Goal: Check status: Check status

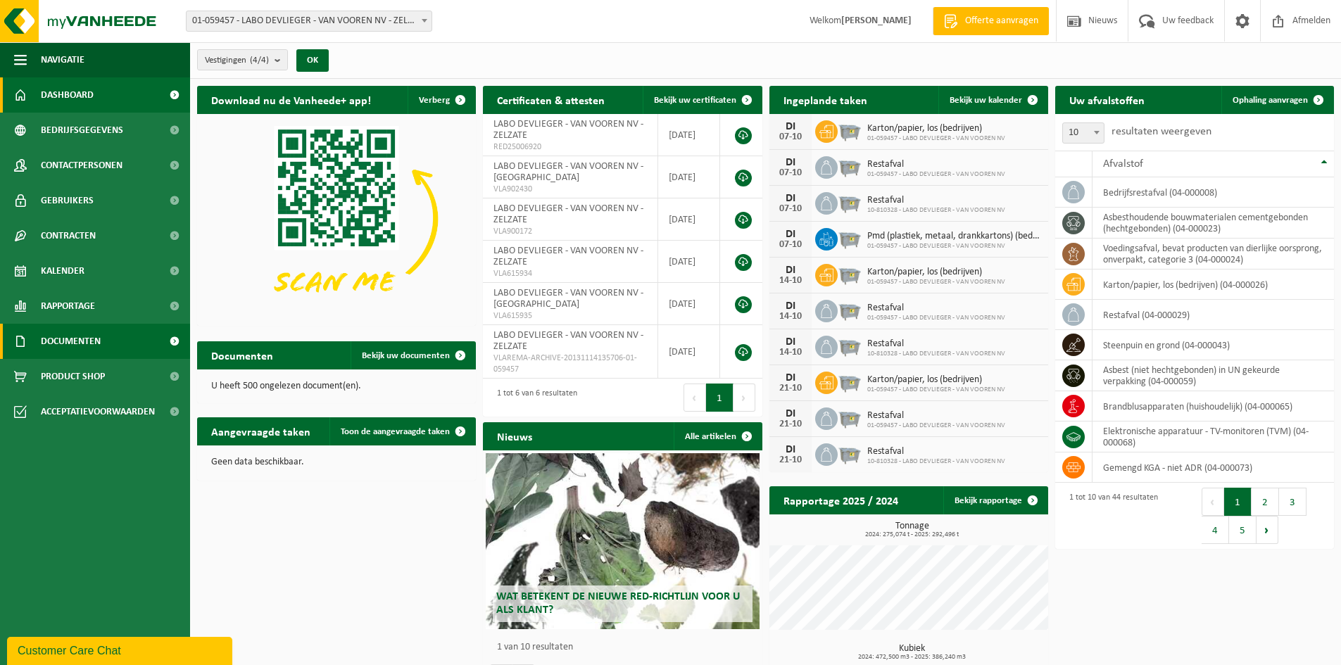
click at [101, 348] on span "Documenten" at bounding box center [71, 341] width 60 height 35
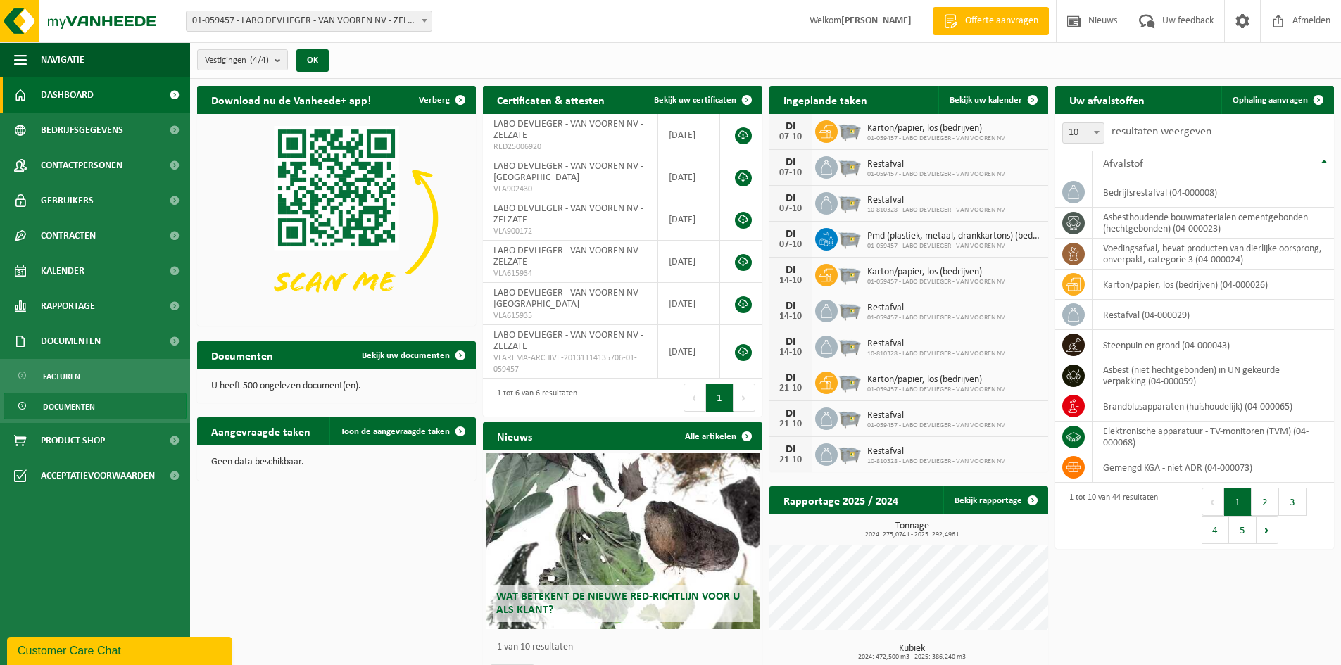
click at [92, 408] on span "Documenten" at bounding box center [69, 407] width 52 height 27
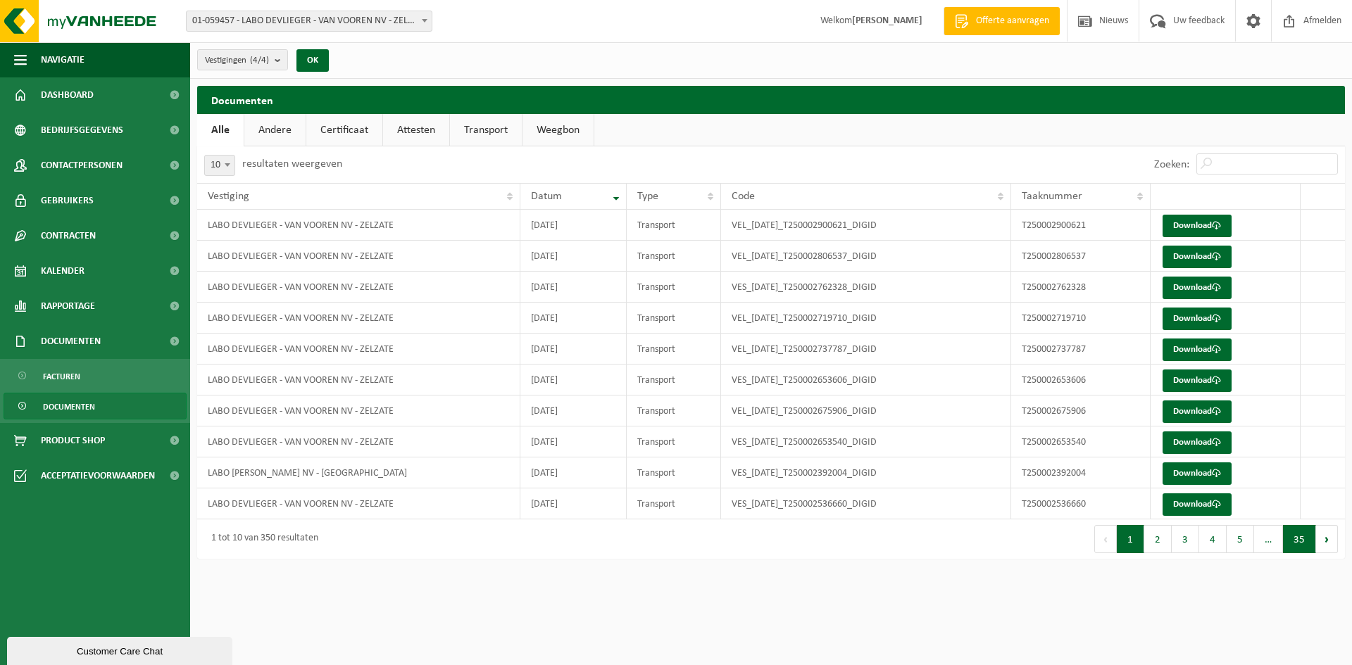
click at [1294, 545] on button "35" at bounding box center [1299, 539] width 33 height 28
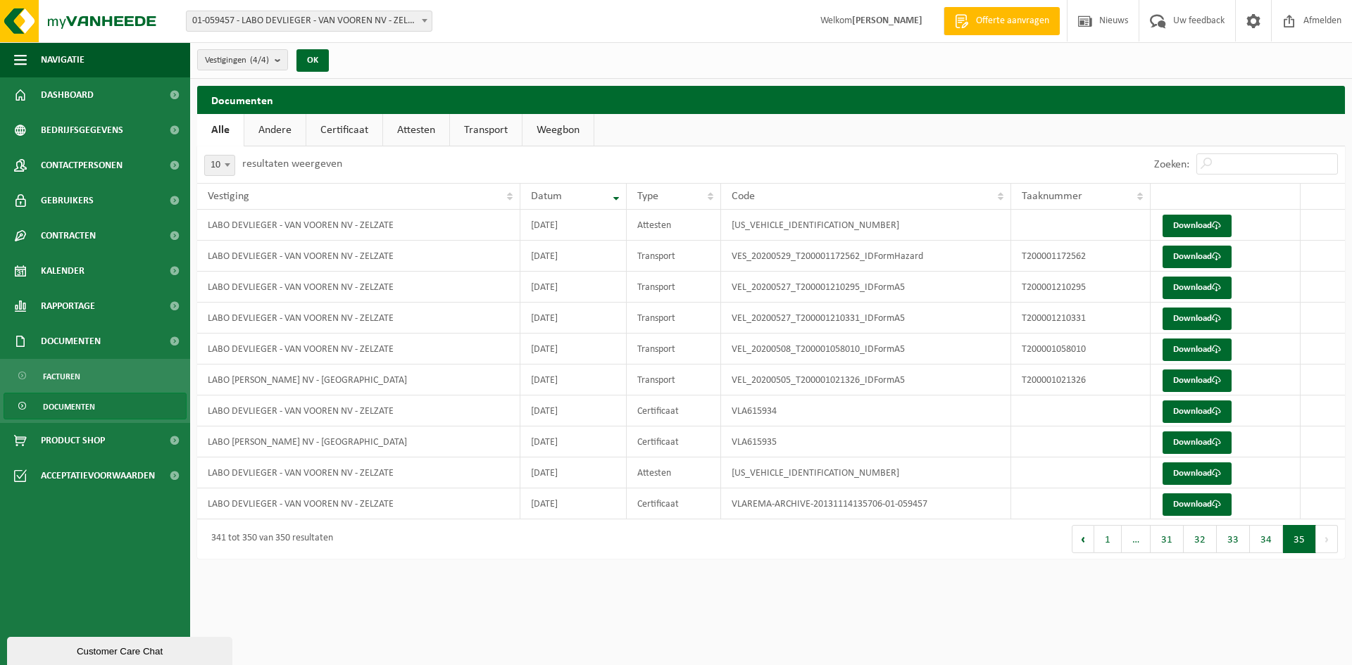
click at [1331, 546] on button "Volgende" at bounding box center [1327, 539] width 22 height 28
click at [1084, 546] on button "Vorige" at bounding box center [1082, 539] width 23 height 28
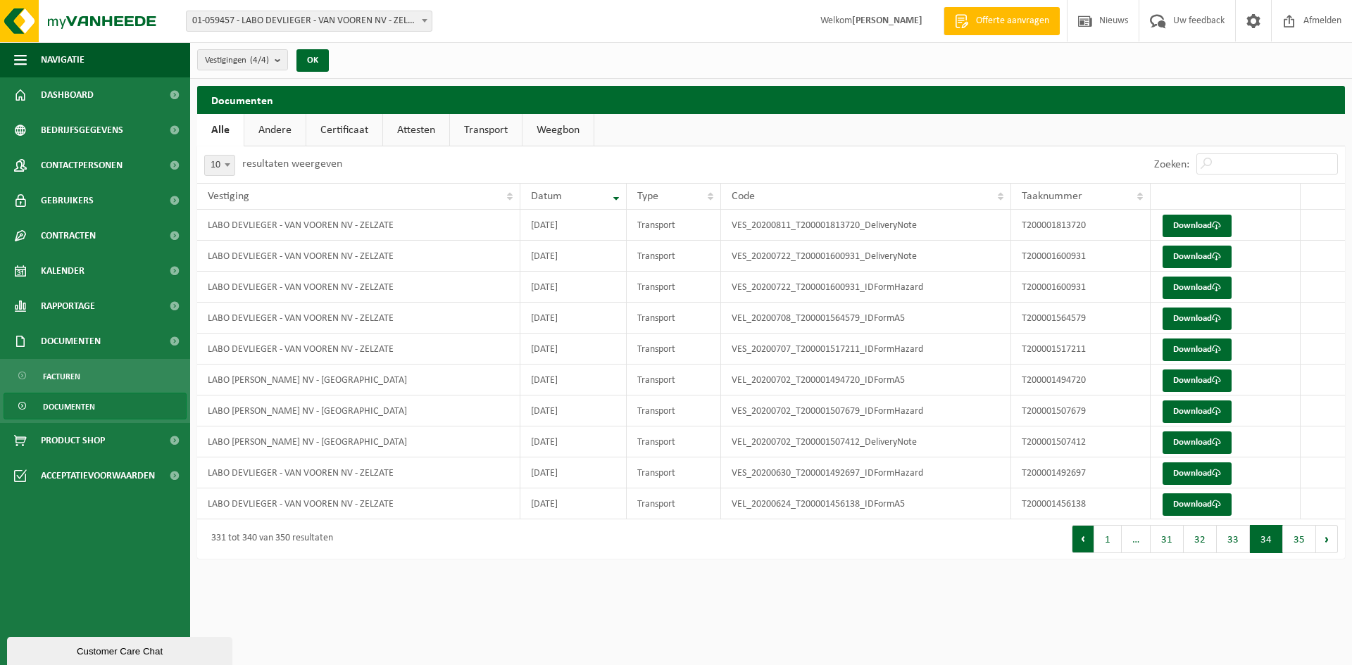
click at [1088, 543] on button "Vorige" at bounding box center [1082, 539] width 23 height 28
click at [120, 403] on link "Documenten" at bounding box center [95, 406] width 183 height 27
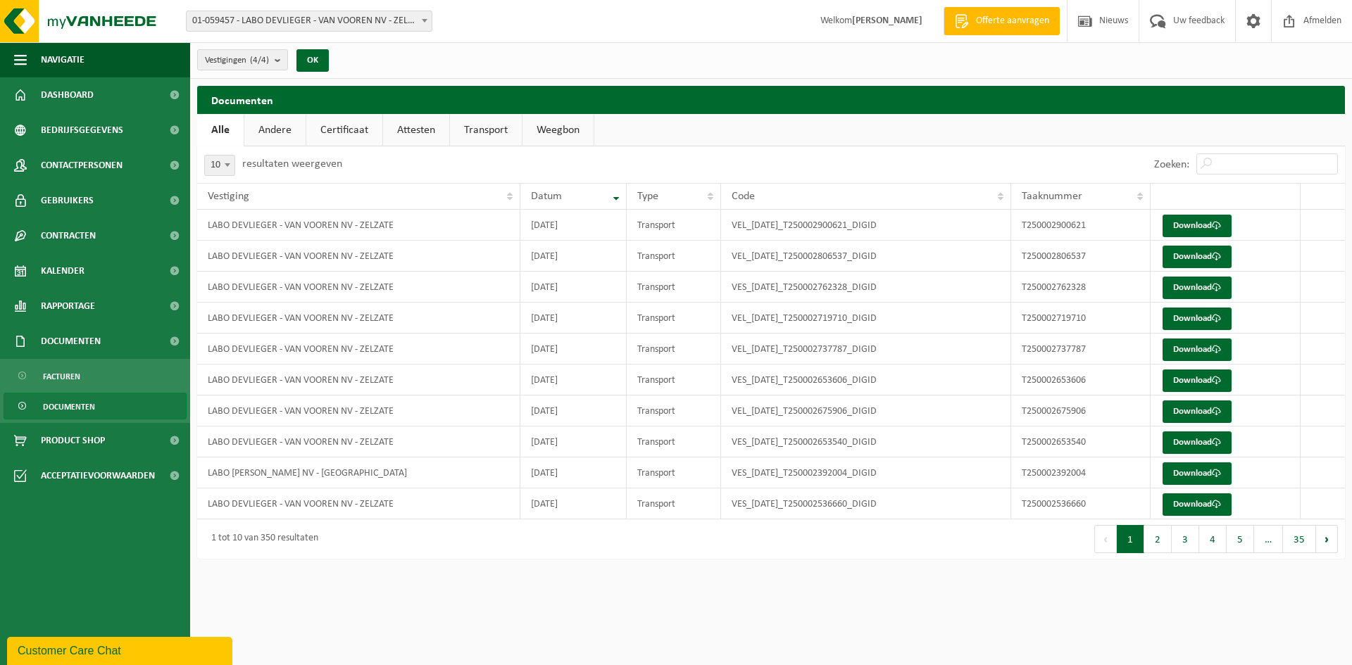
click at [25, 405] on span at bounding box center [23, 407] width 11 height 27
click at [27, 374] on span at bounding box center [23, 376] width 11 height 27
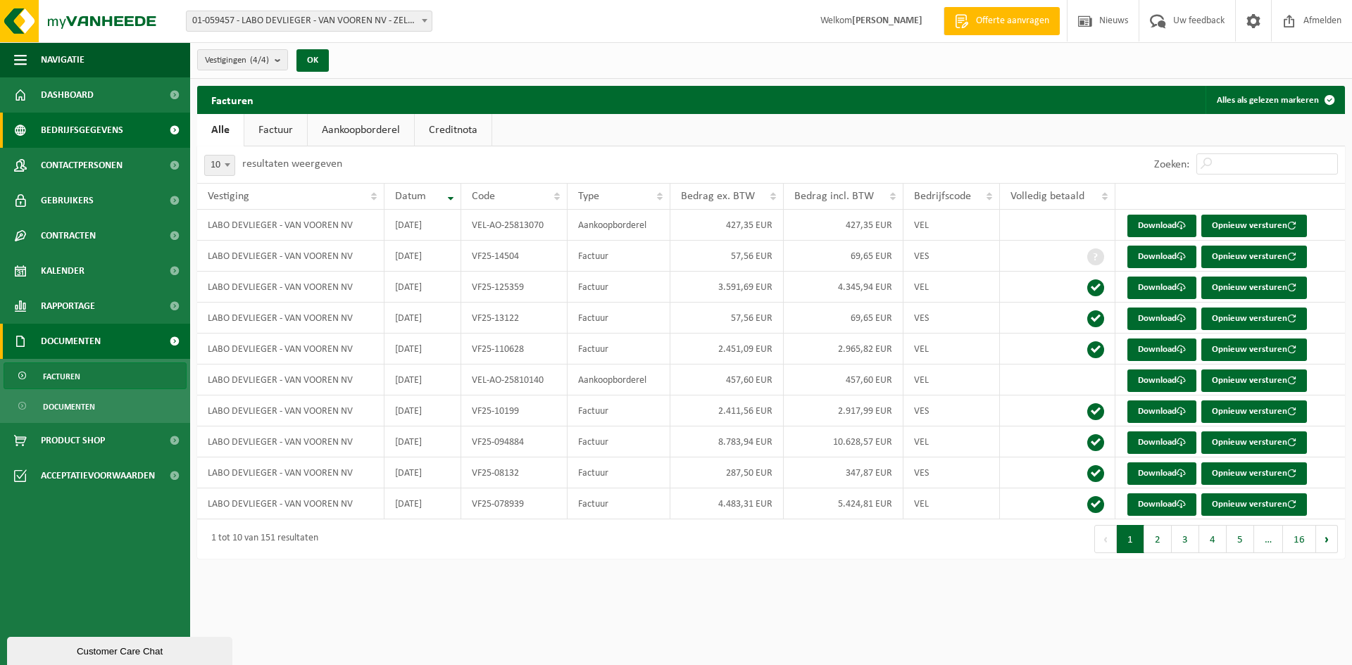
click at [104, 130] on span "Bedrijfsgegevens" at bounding box center [82, 130] width 82 height 35
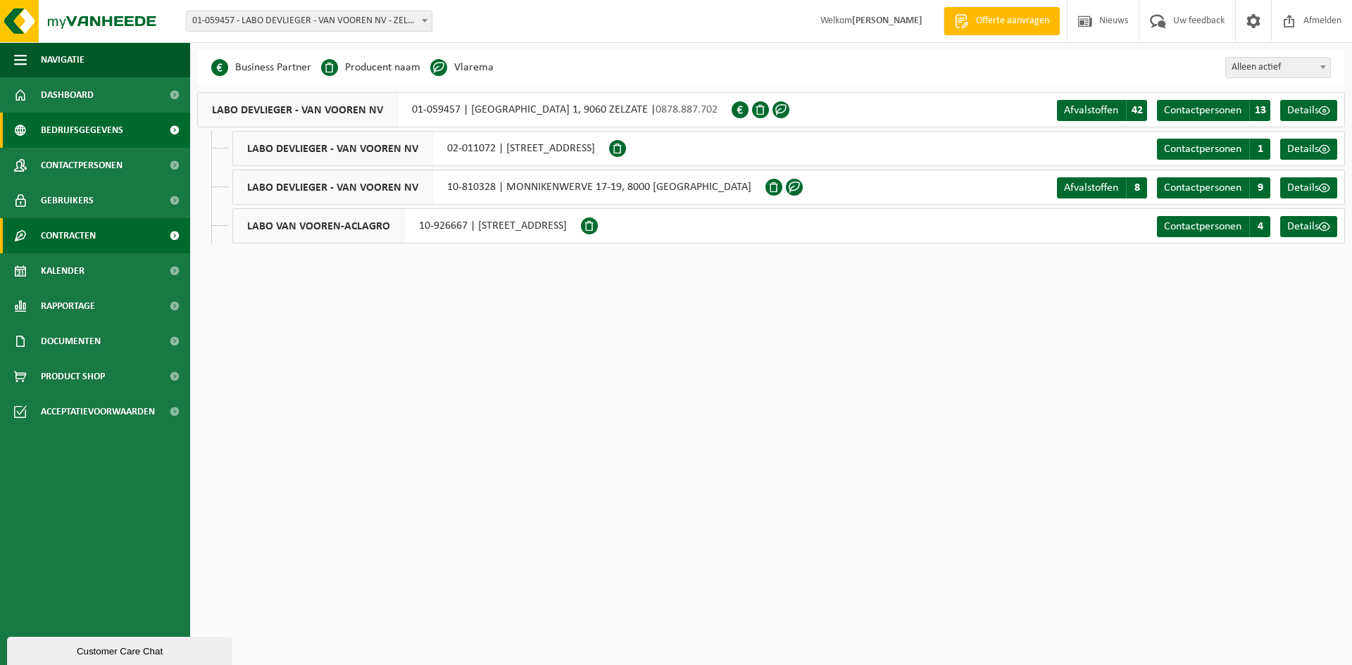
click at [151, 242] on link "Contracten" at bounding box center [95, 235] width 190 height 35
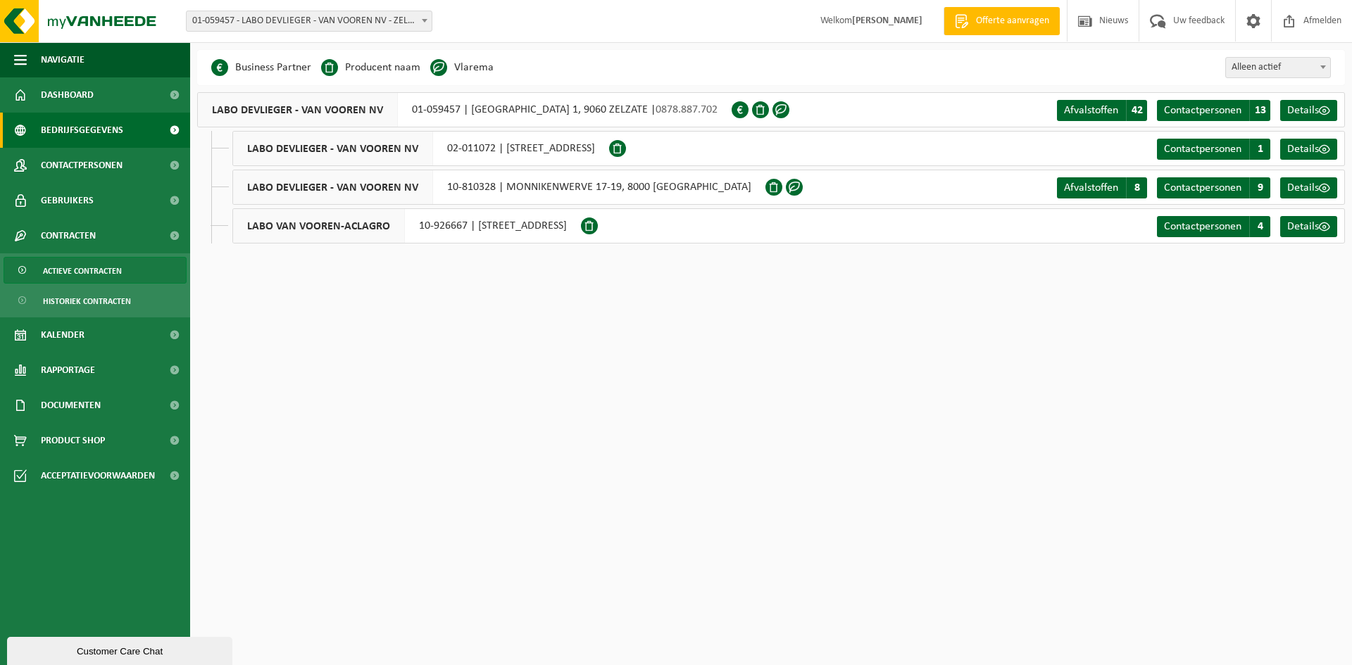
click at [102, 277] on span "Actieve contracten" at bounding box center [82, 271] width 79 height 27
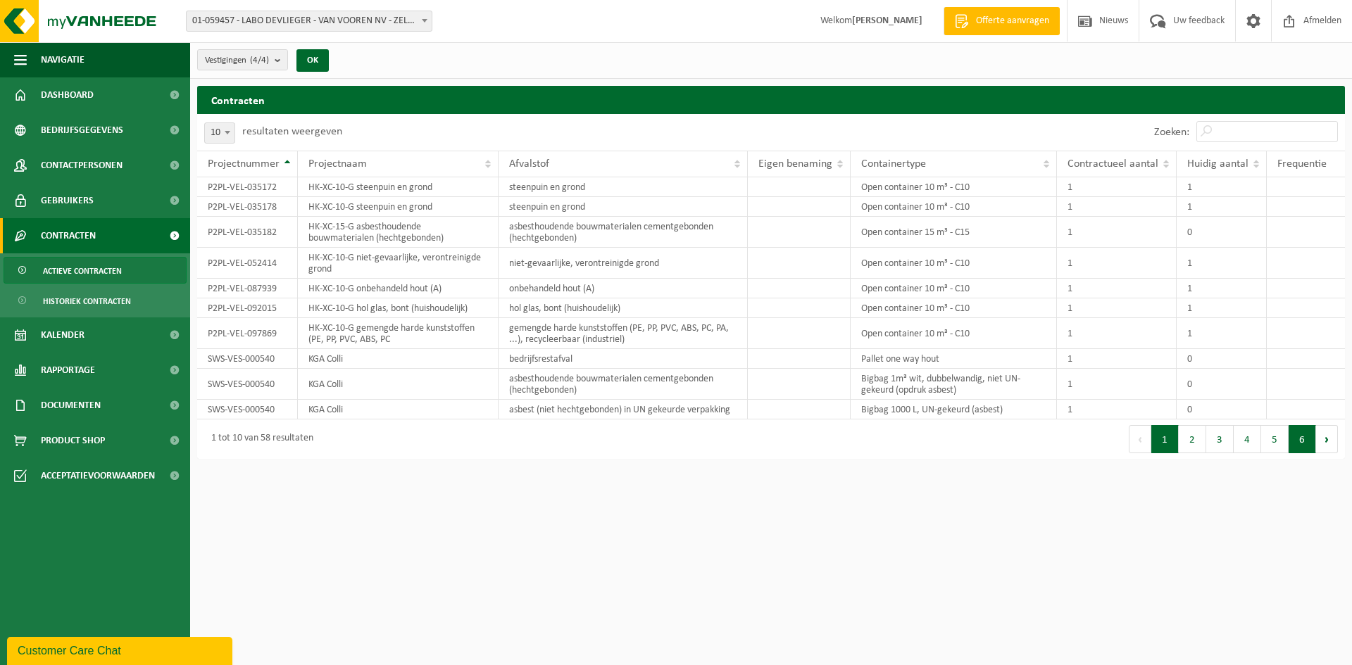
click at [1305, 446] on button "6" at bounding box center [1301, 439] width 27 height 28
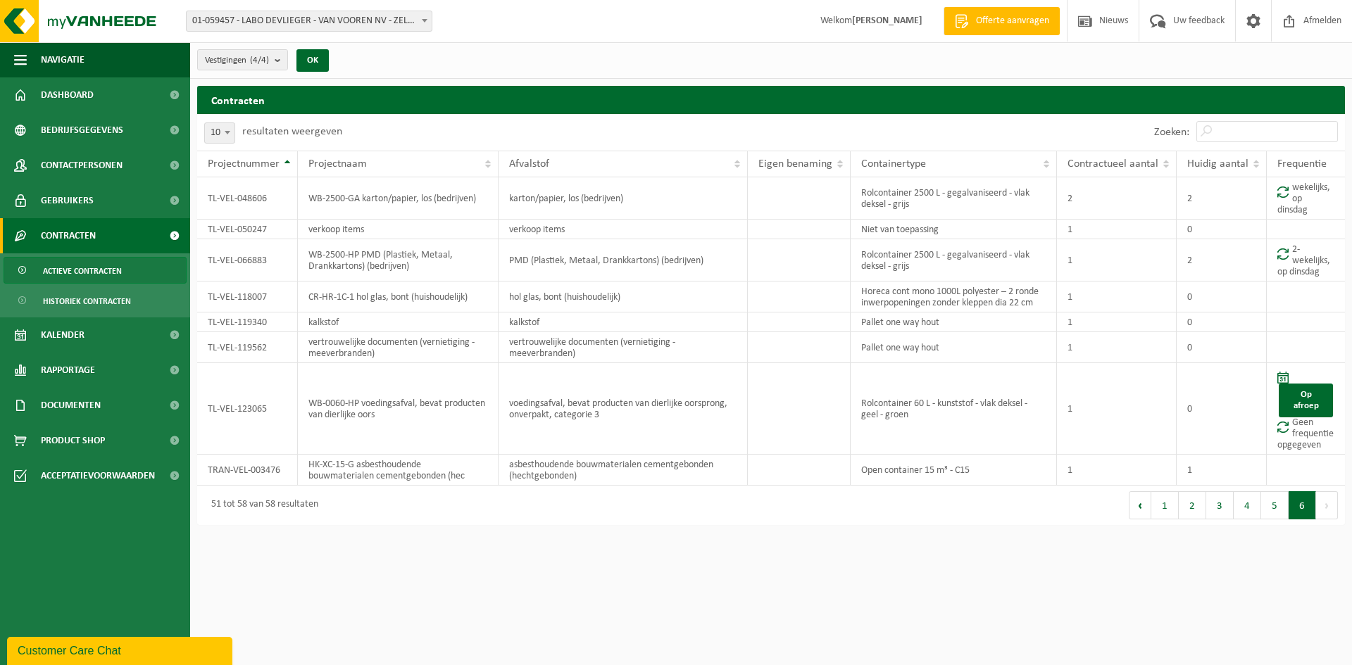
click at [989, 587] on html "Vestiging: 01-059457 - LABO DEVLIEGER - VAN VOOREN NV - ZELZATE 02-011072 - LAB…" at bounding box center [676, 332] width 1352 height 665
click at [1282, 511] on button "5" at bounding box center [1274, 505] width 27 height 28
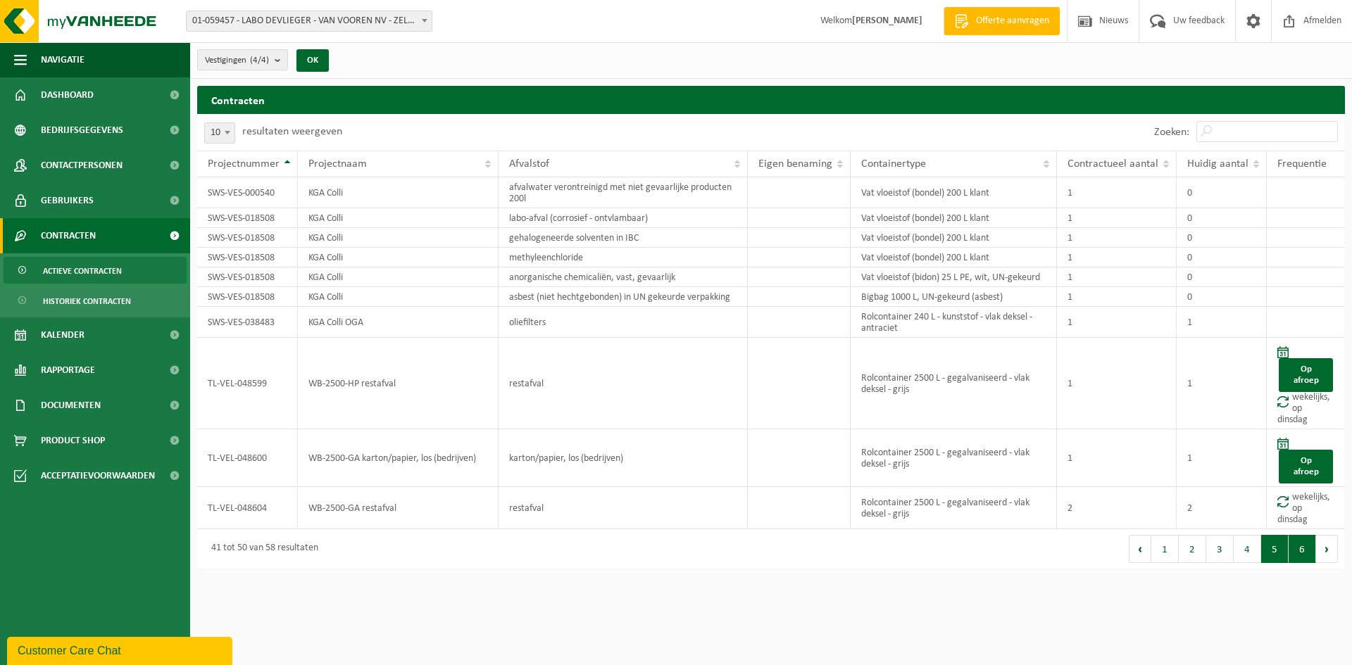
click at [1302, 555] on button "6" at bounding box center [1301, 549] width 27 height 28
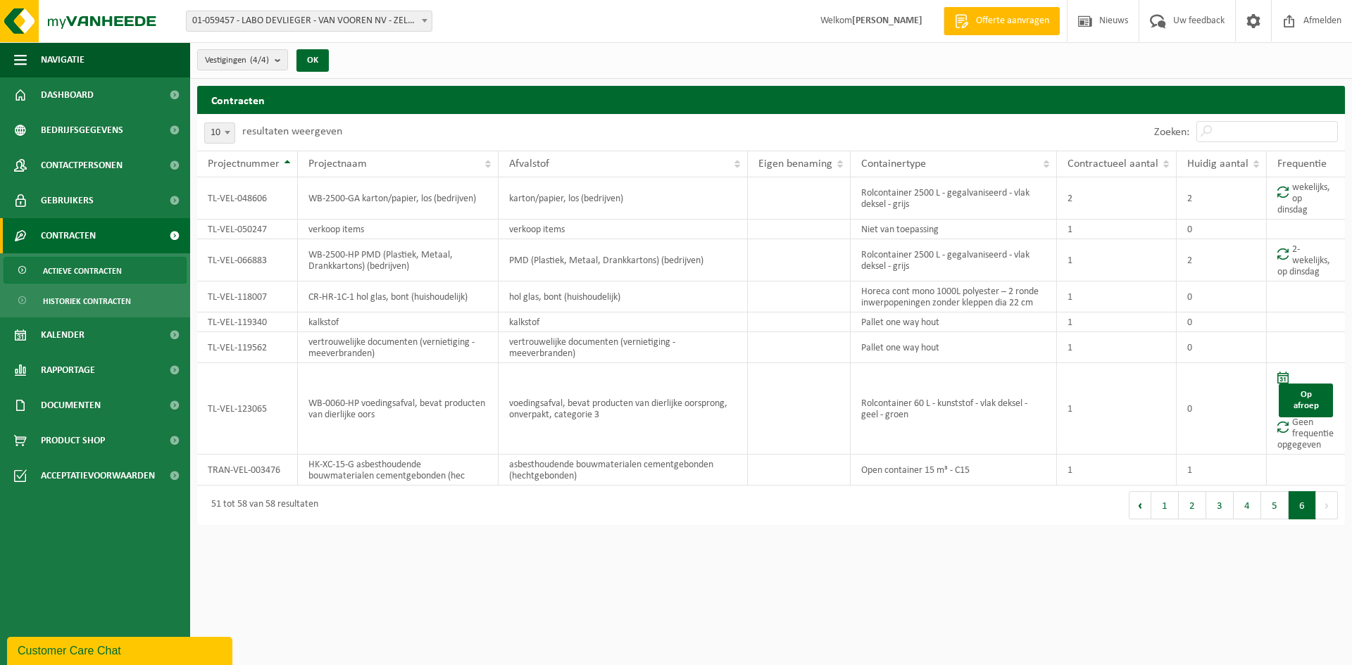
click at [1300, 507] on button "6" at bounding box center [1301, 505] width 27 height 28
click at [114, 308] on span "Historiek contracten" at bounding box center [87, 301] width 88 height 27
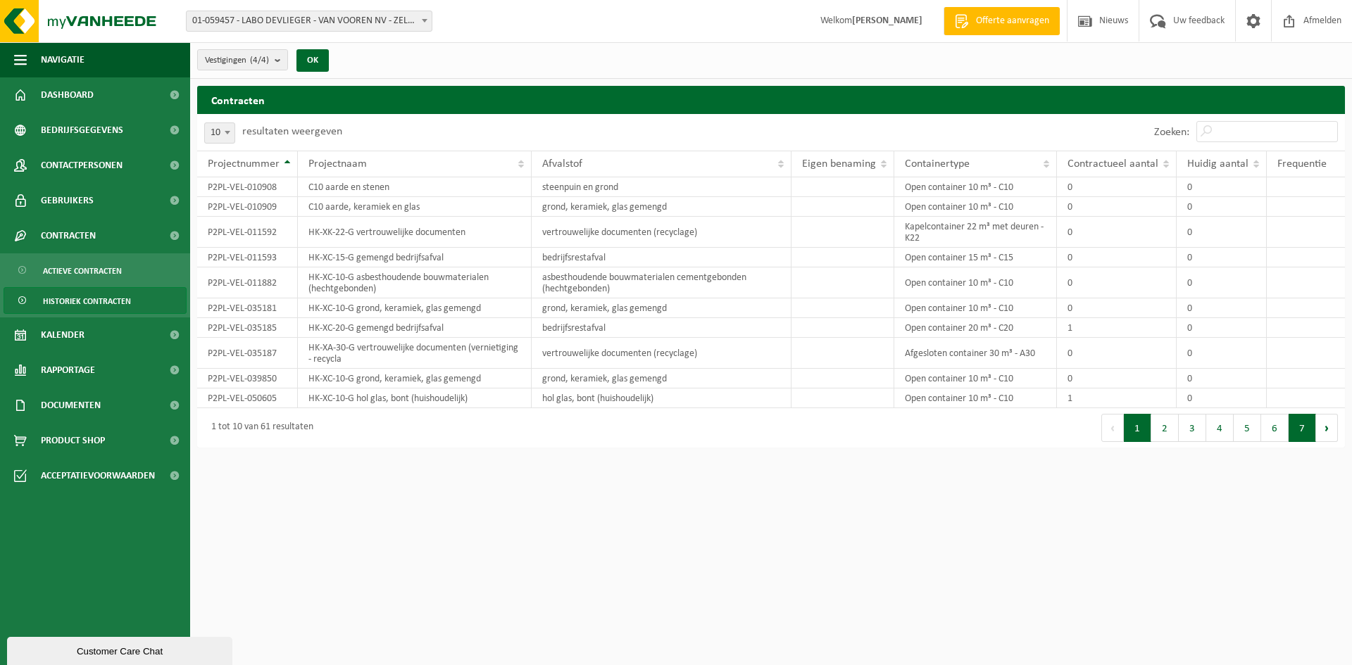
click at [1307, 431] on button "7" at bounding box center [1301, 428] width 27 height 28
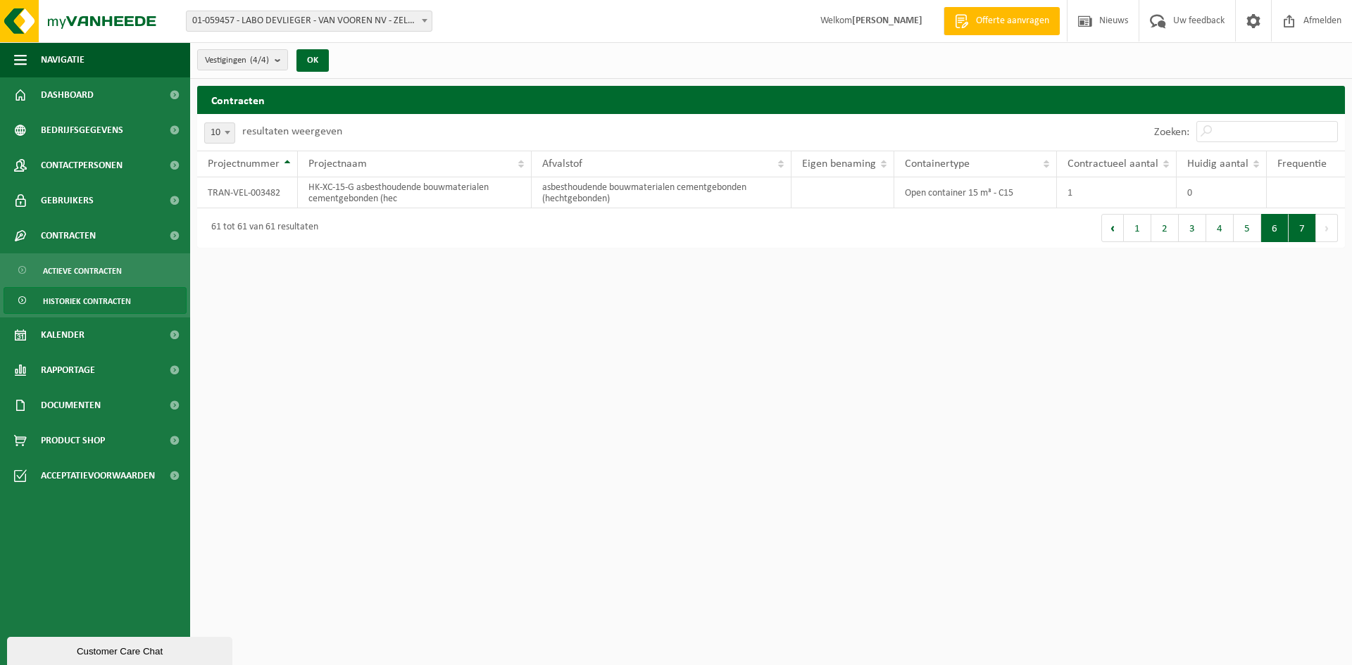
click at [1281, 232] on button "6" at bounding box center [1274, 228] width 27 height 28
